Goal: Transaction & Acquisition: Download file/media

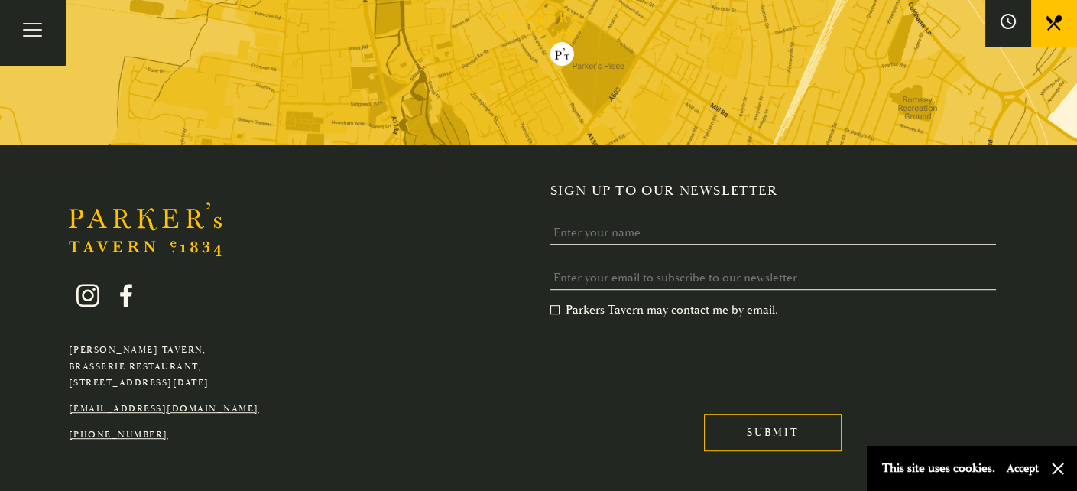
scroll to position [1514, 0]
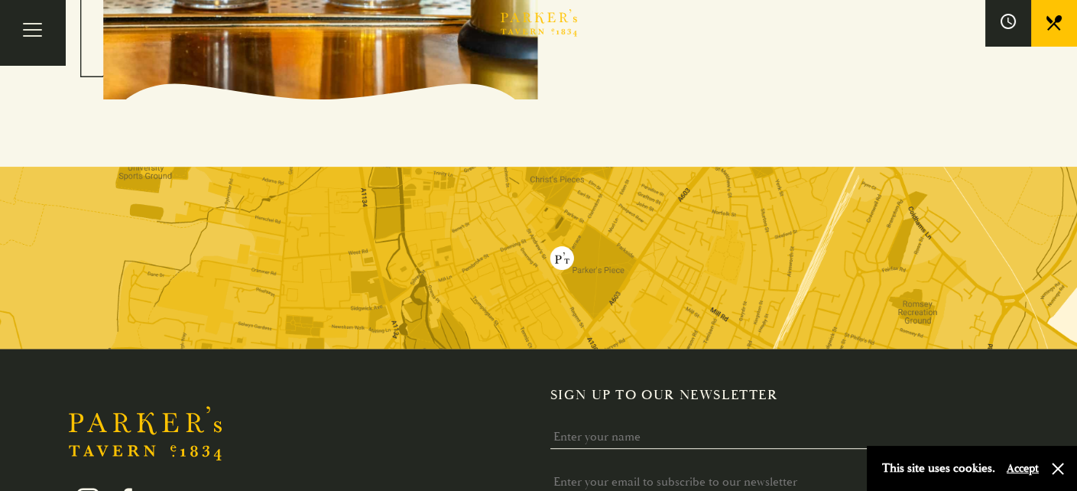
click at [495, 259] on img at bounding box center [538, 258] width 1077 height 183
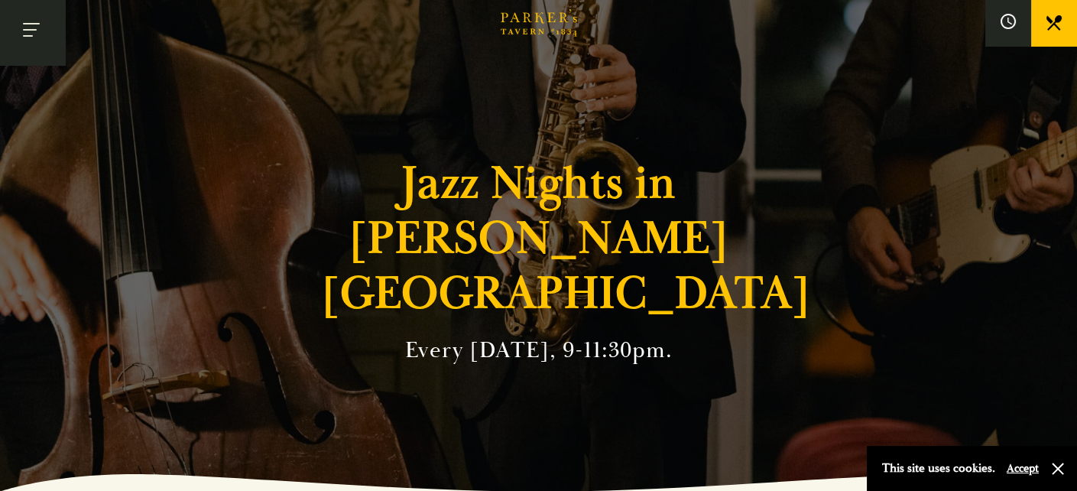
click at [33, 26] on button "Toggle navigation" at bounding box center [32, 32] width 65 height 65
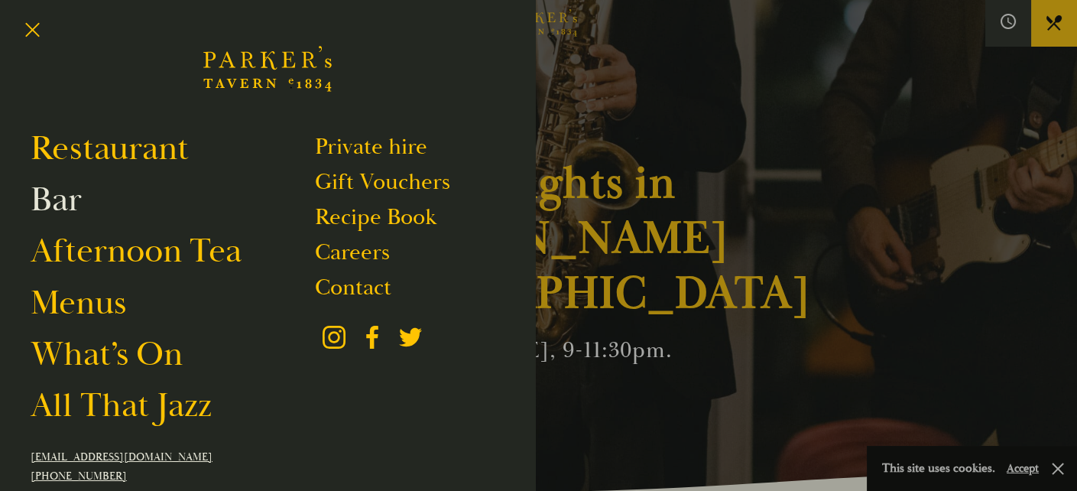
click at [41, 184] on link "Bar" at bounding box center [56, 199] width 51 height 43
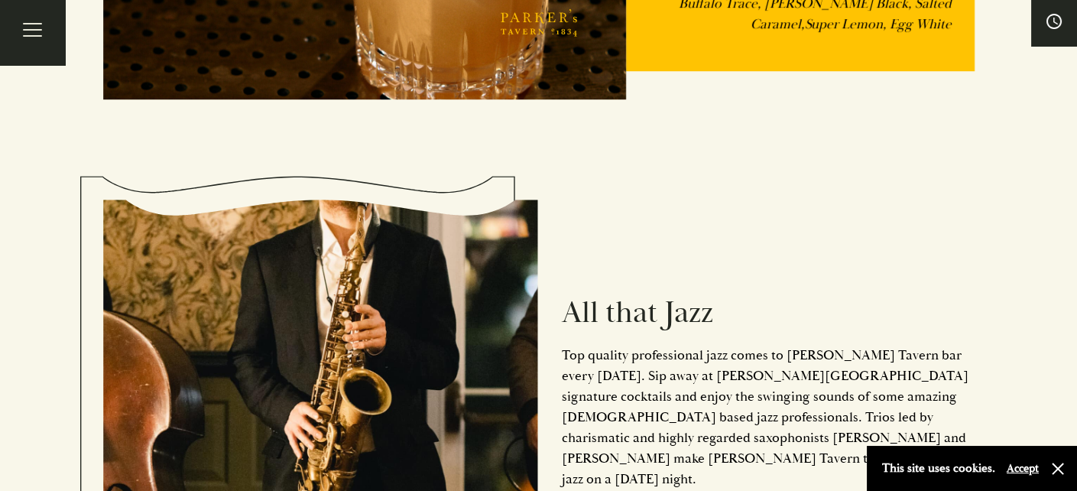
scroll to position [1835, 0]
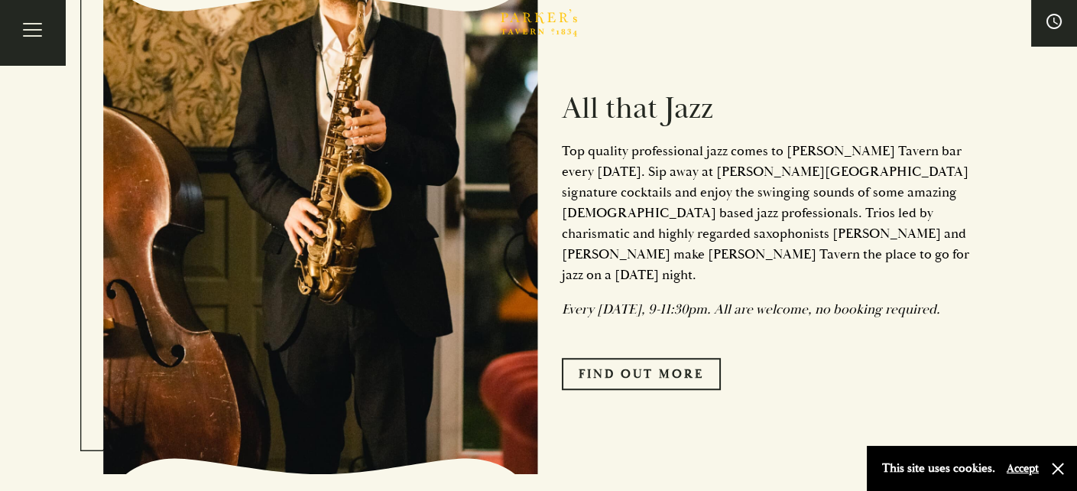
click at [661, 346] on div "All that Jazz Top quality professional jazz comes to Parker’s Tavern bar every …" at bounding box center [757, 234] width 436 height 464
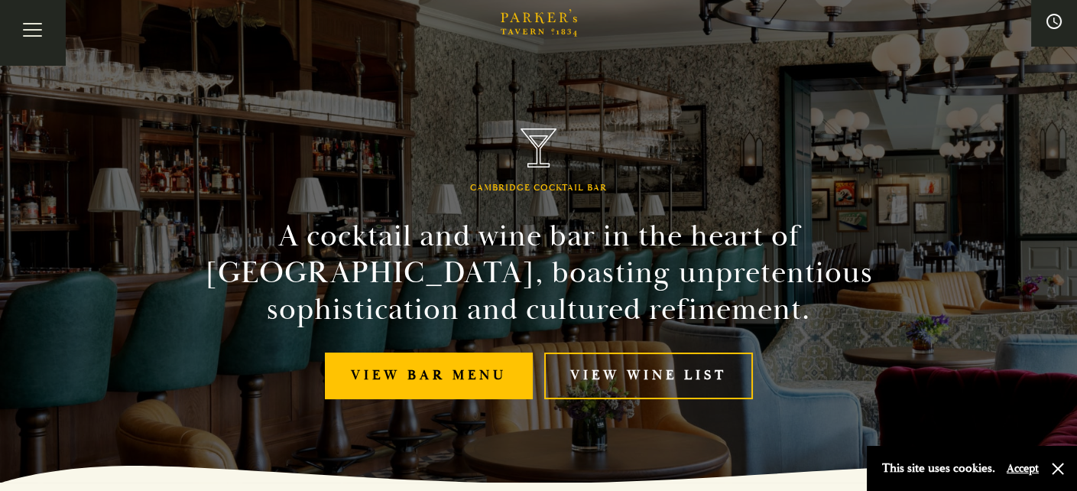
scroll to position [0, 0]
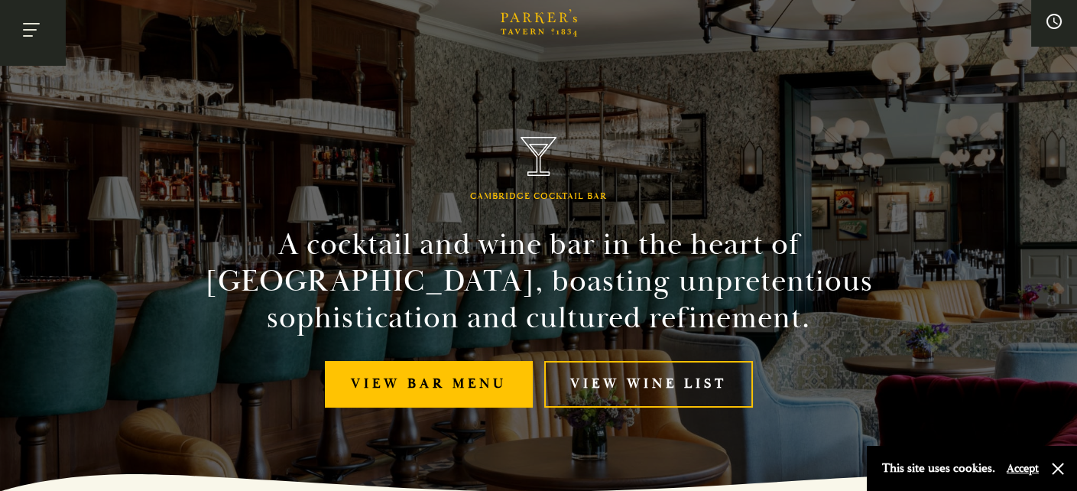
click at [37, 26] on button "Toggle navigation" at bounding box center [32, 32] width 65 height 65
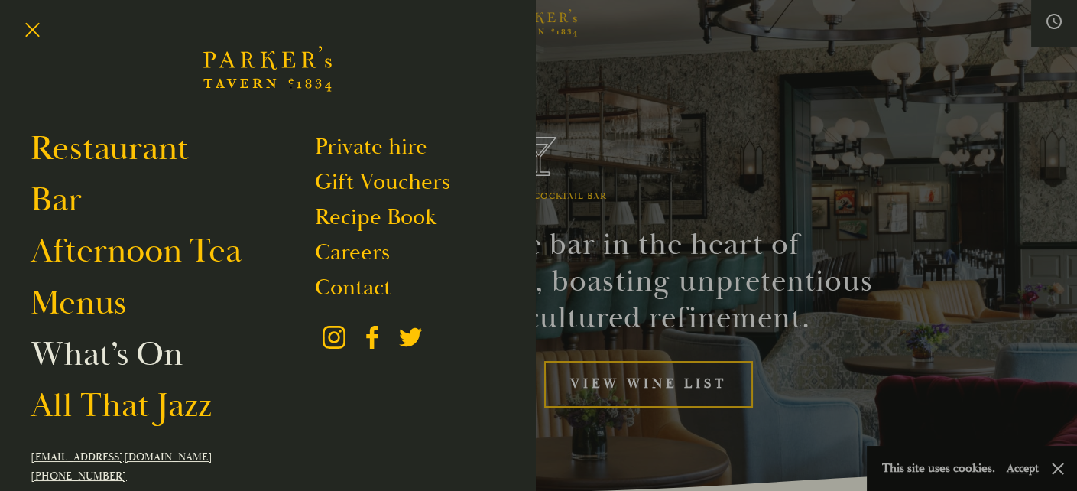
click at [122, 363] on link "What’s On" at bounding box center [107, 354] width 152 height 43
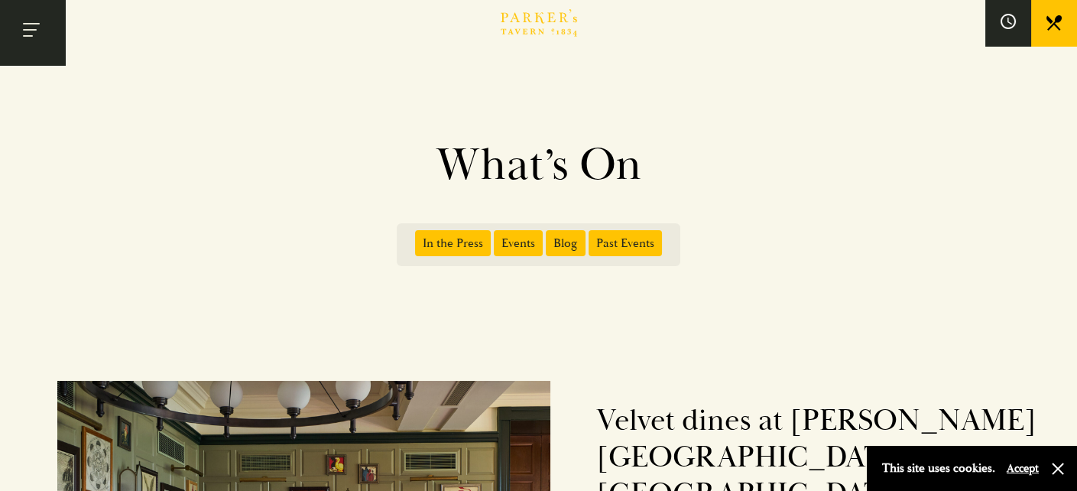
click at [29, 39] on button "Toggle navigation" at bounding box center [32, 32] width 65 height 65
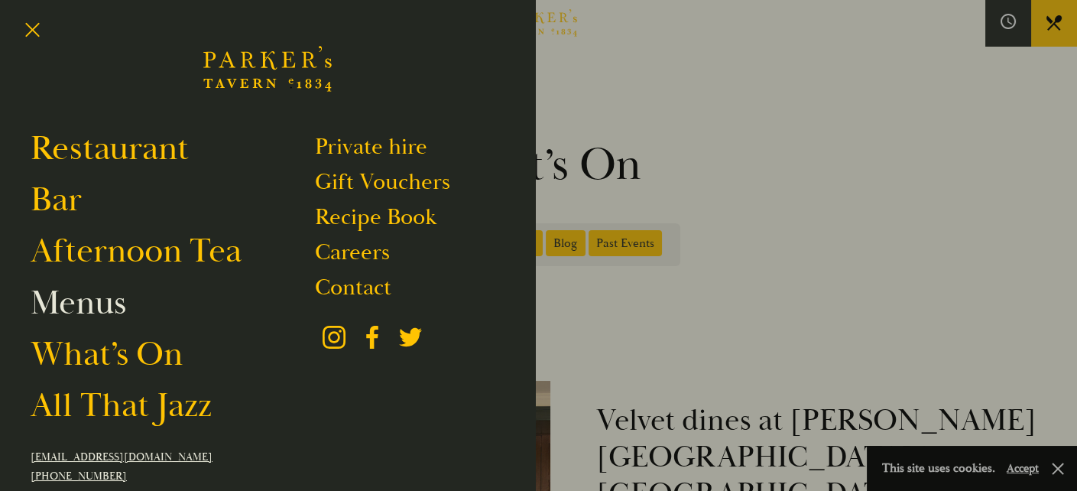
click at [113, 318] on link "Menus" at bounding box center [79, 302] width 96 height 43
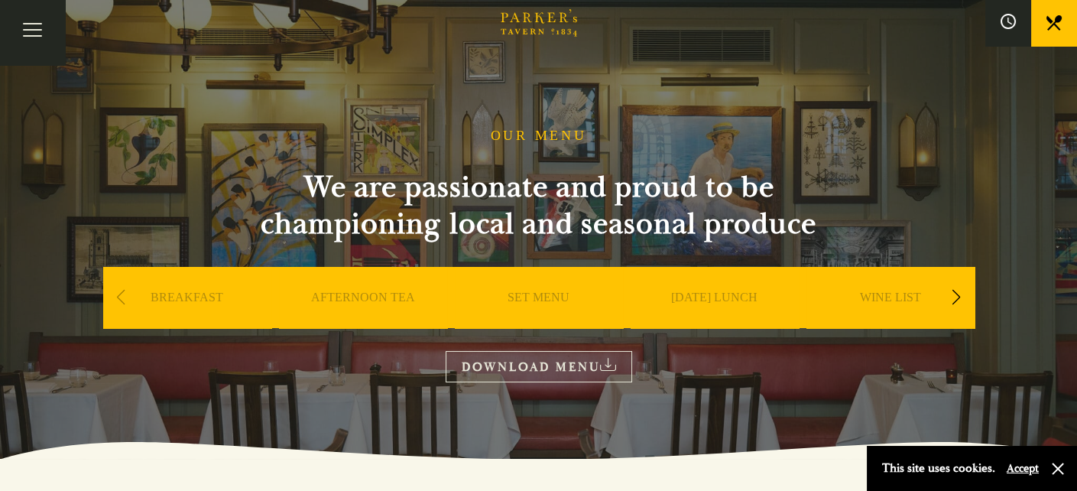
click at [961, 295] on div "Next slide" at bounding box center [956, 298] width 21 height 34
click at [730, 296] on link "WINE LIST" at bounding box center [714, 320] width 61 height 61
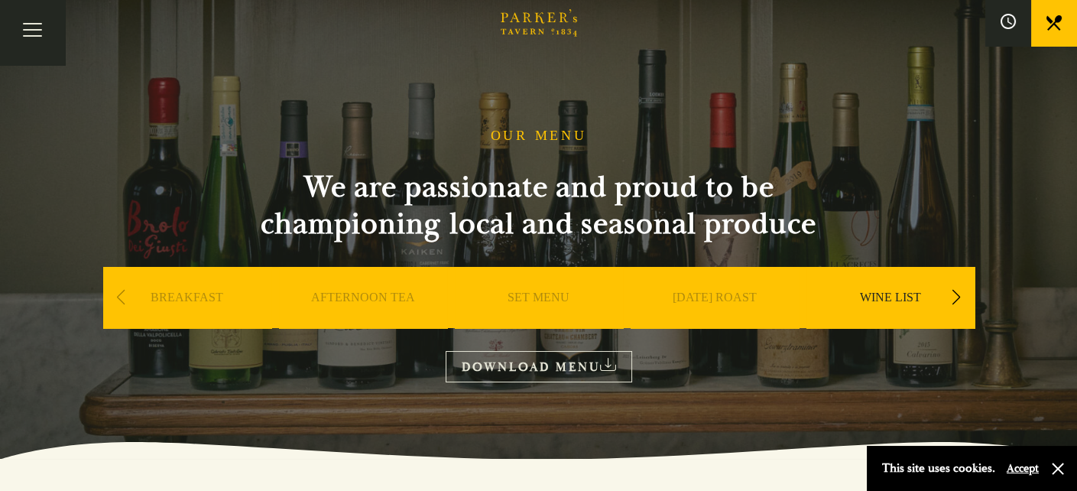
click at [573, 362] on link "DOWNLOAD MENU" at bounding box center [539, 366] width 187 height 31
